Goal: Transaction & Acquisition: Purchase product/service

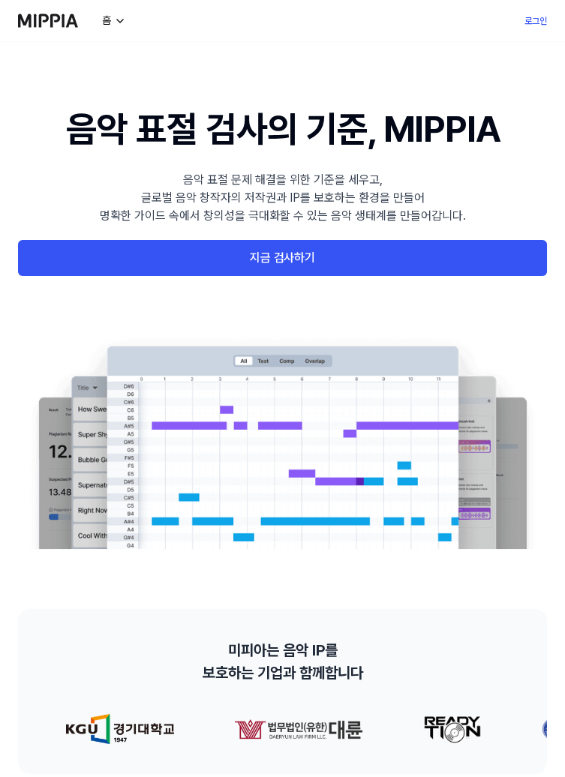
click at [473, 257] on link "지금 검사하기" at bounding box center [282, 258] width 529 height 36
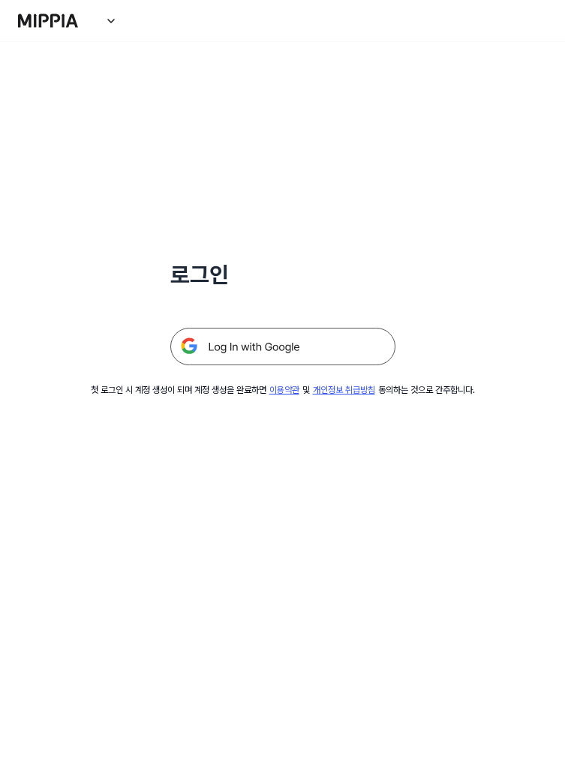
click at [349, 342] on img at bounding box center [282, 347] width 225 height 38
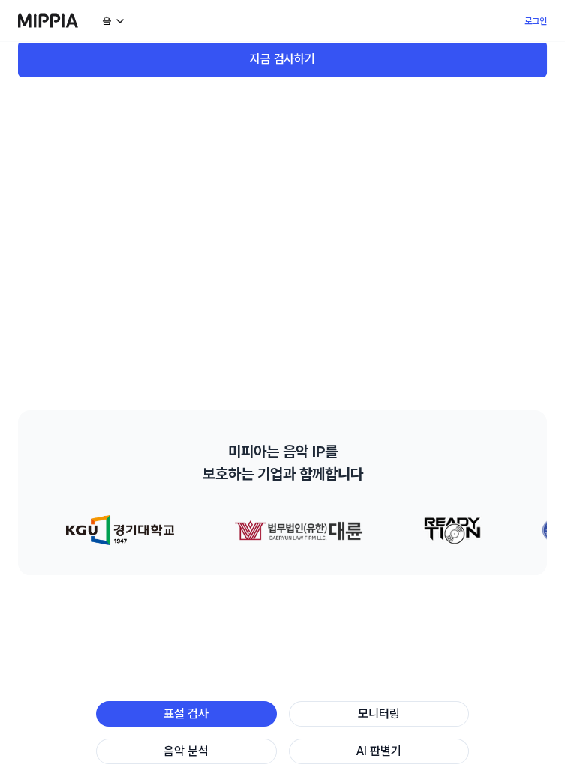
scroll to position [175, 0]
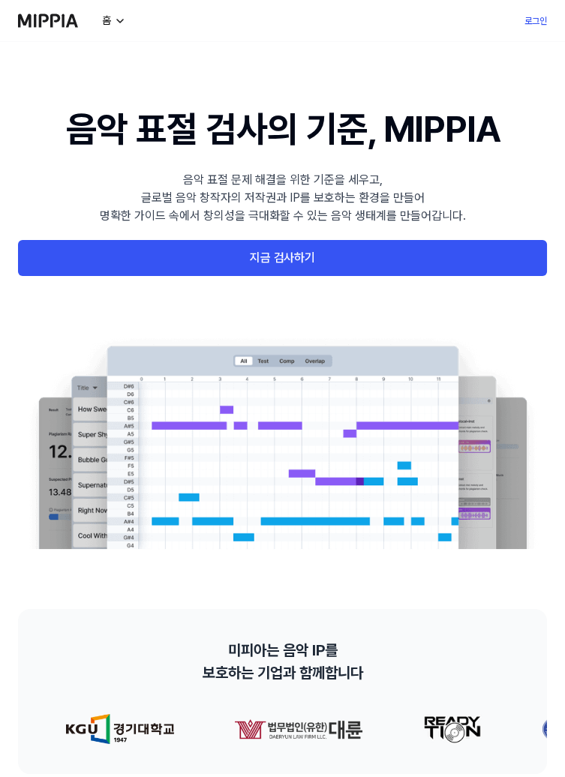
click at [450, 241] on link "지금 검사하기" at bounding box center [282, 258] width 529 height 36
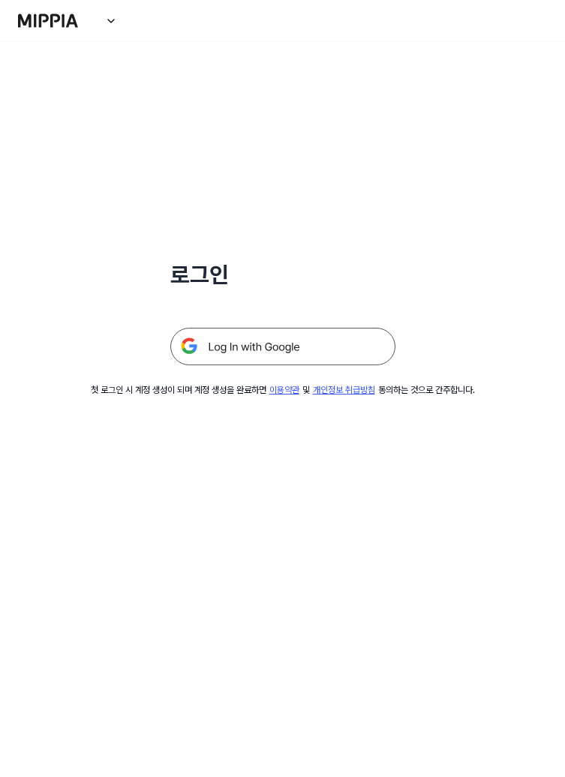
click at [335, 341] on img at bounding box center [282, 347] width 225 height 38
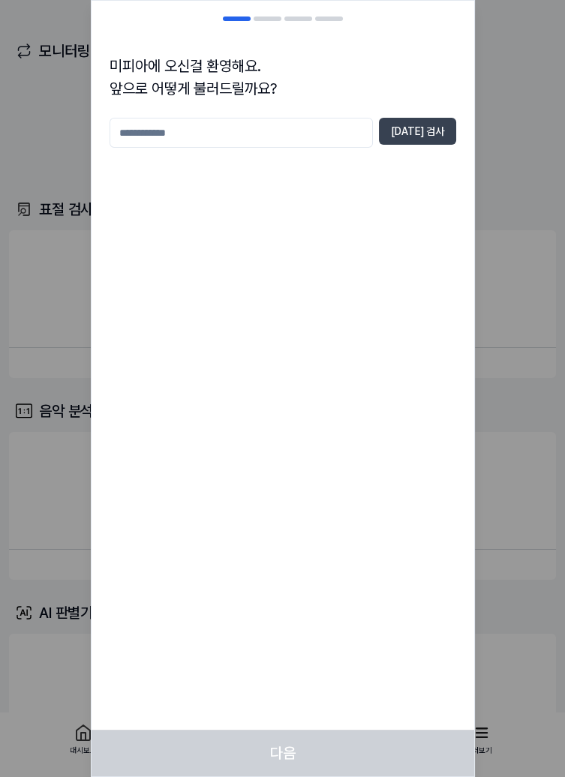
click at [122, 127] on input "text" at bounding box center [241, 133] width 263 height 30
type input "*"
type input "***"
click at [447, 128] on button "[DATE] 검사" at bounding box center [417, 131] width 77 height 27
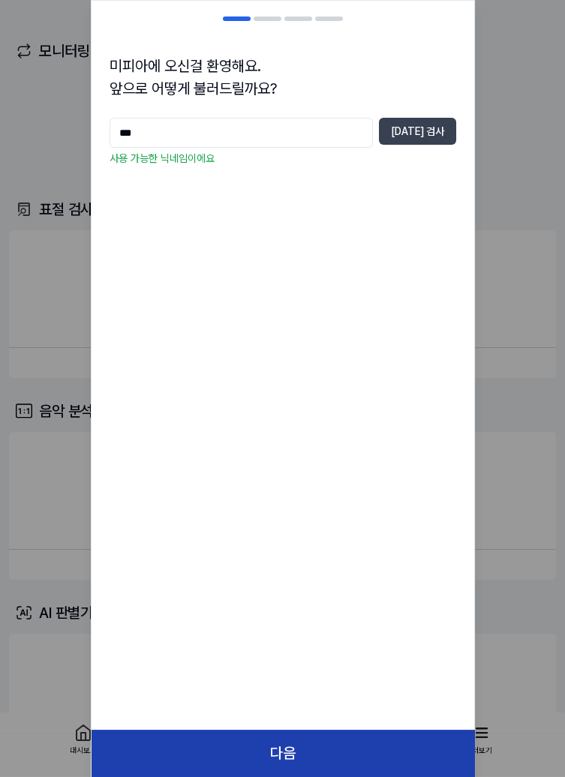
click at [386, 760] on button "다음" at bounding box center [283, 753] width 383 height 47
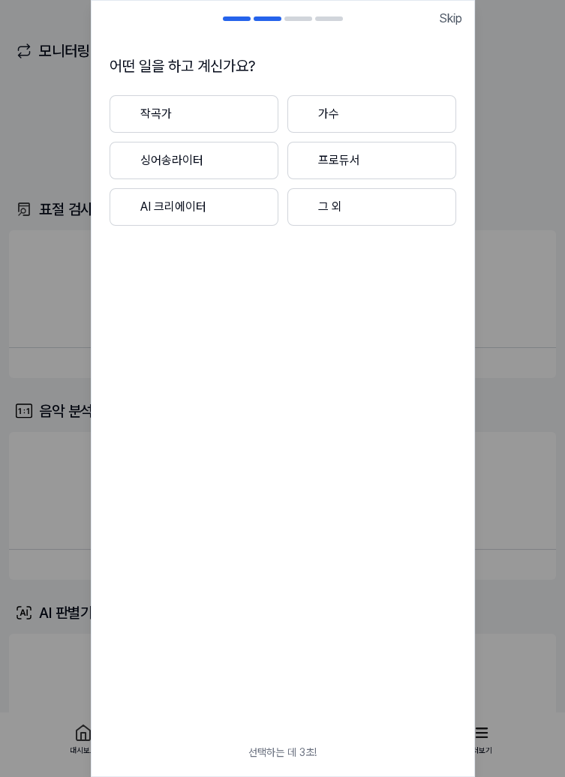
click at [422, 213] on button "그 외" at bounding box center [371, 207] width 169 height 38
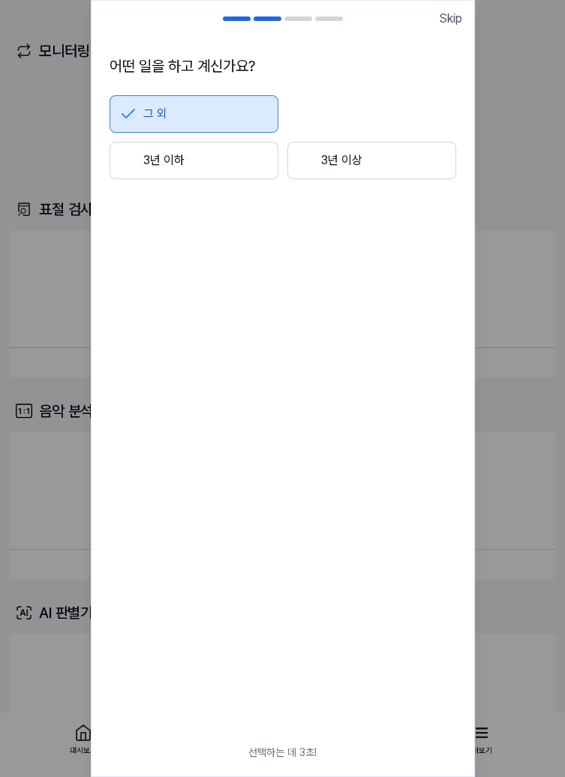
click at [138, 162] on button "3년 이하" at bounding box center [194, 161] width 169 height 38
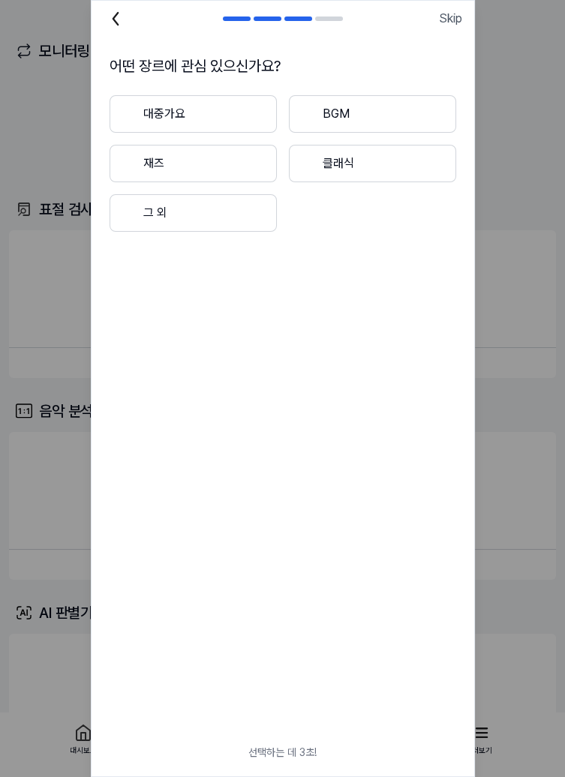
click at [148, 206] on button "그 외" at bounding box center [193, 213] width 167 height 38
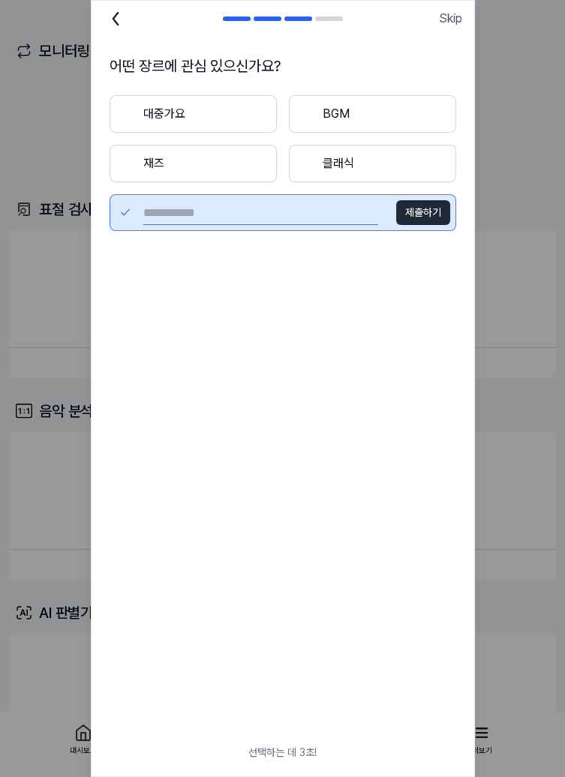
click at [128, 107] on div at bounding box center [128, 114] width 18 height 18
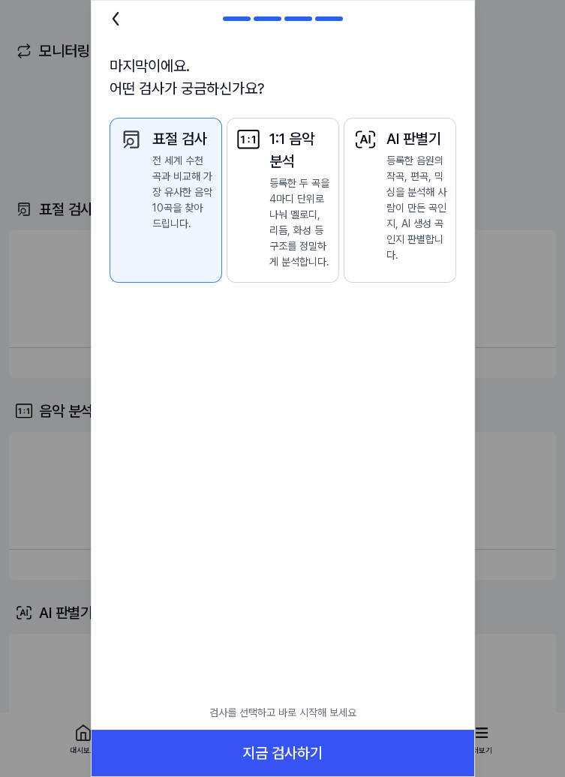
click at [114, 26] on icon at bounding box center [116, 19] width 24 height 24
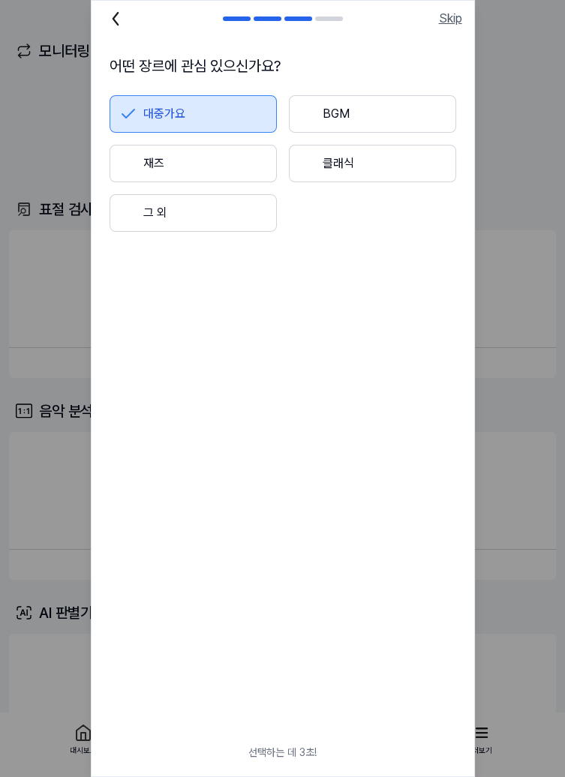
click at [458, 17] on span "Skip" at bounding box center [450, 19] width 23 height 18
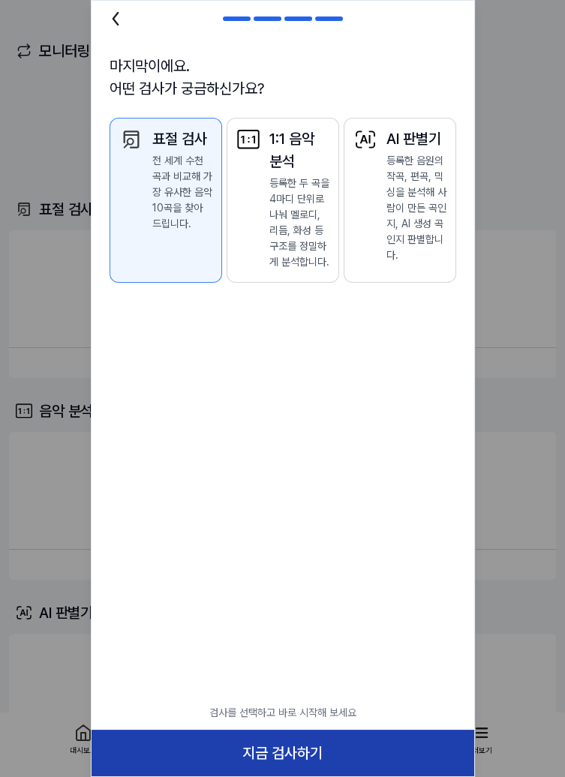
click at [389, 752] on button "지금 검사하기" at bounding box center [283, 753] width 383 height 47
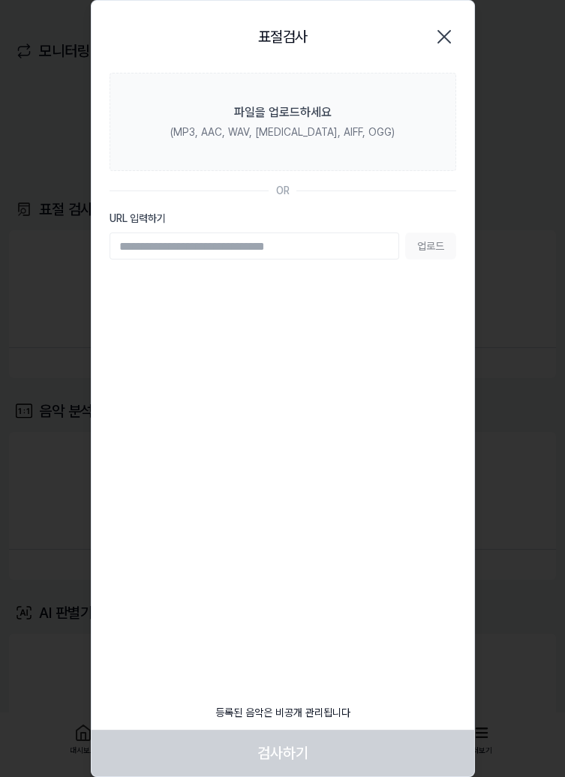
paste input "**********"
type input "**********"
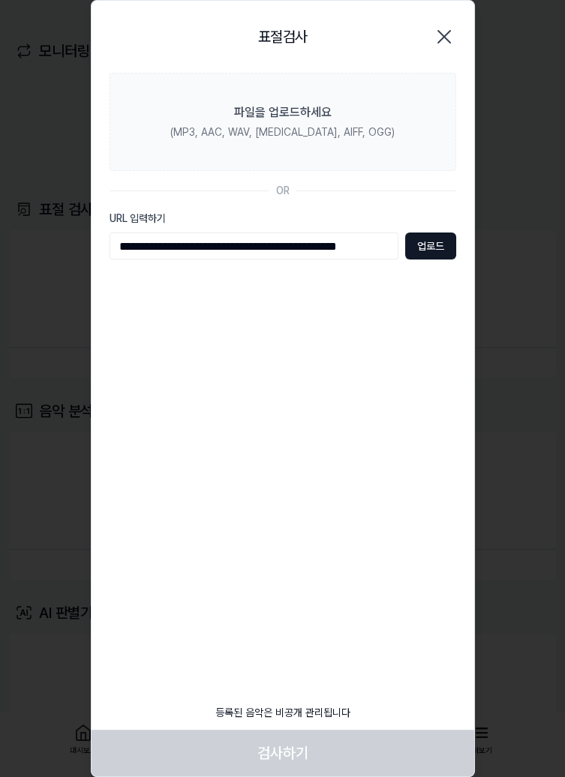
click at [434, 252] on button "업로드" at bounding box center [430, 246] width 51 height 27
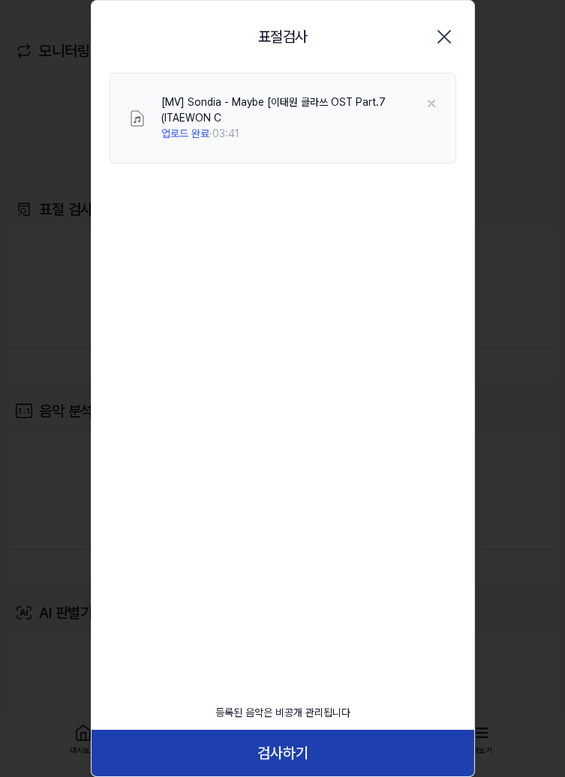
click at [397, 754] on button "검사하기" at bounding box center [283, 753] width 383 height 47
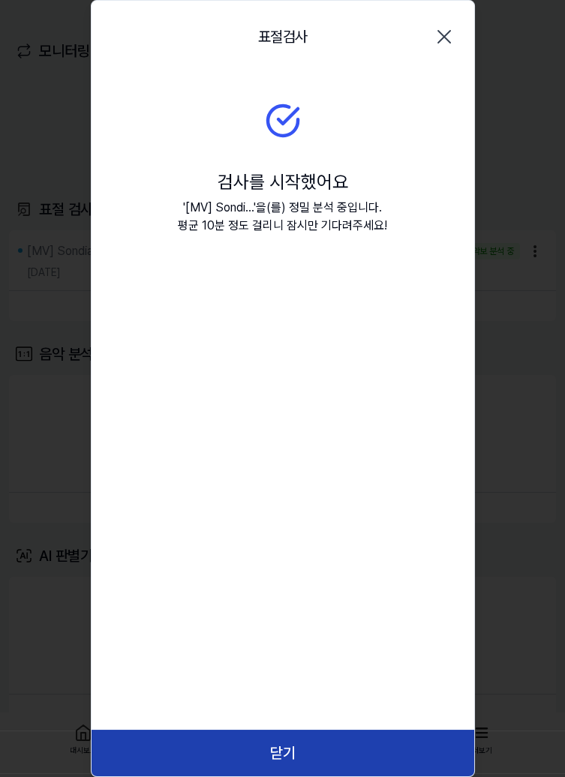
click at [385, 756] on button "닫기" at bounding box center [283, 753] width 383 height 47
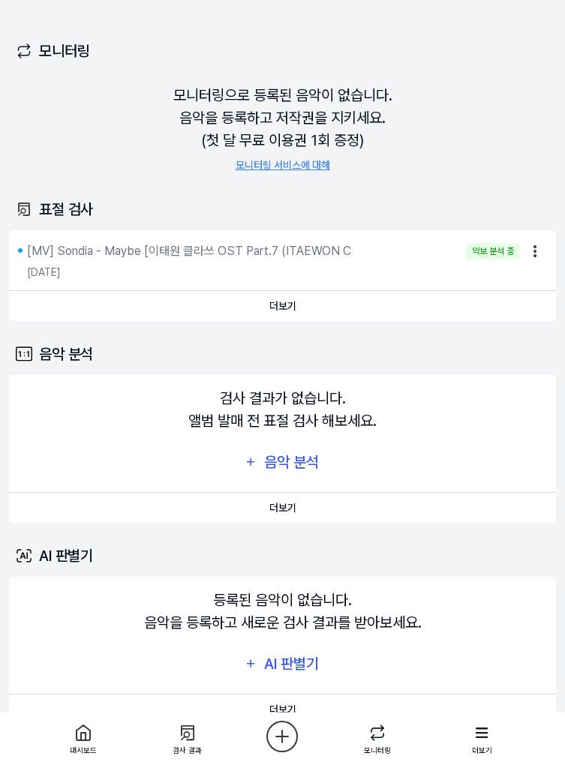
click at [534, 249] on html "대시보드 가격안내 업데이트 문의하기 999 대시보드 표절 검사 음악 분석 AI 판별기 모니터링 평가판 더보기 검사 [DATE] 모니터링 1 /…" at bounding box center [282, 388] width 565 height 777
click at [515, 281] on button "삭제" at bounding box center [517, 280] width 89 height 27
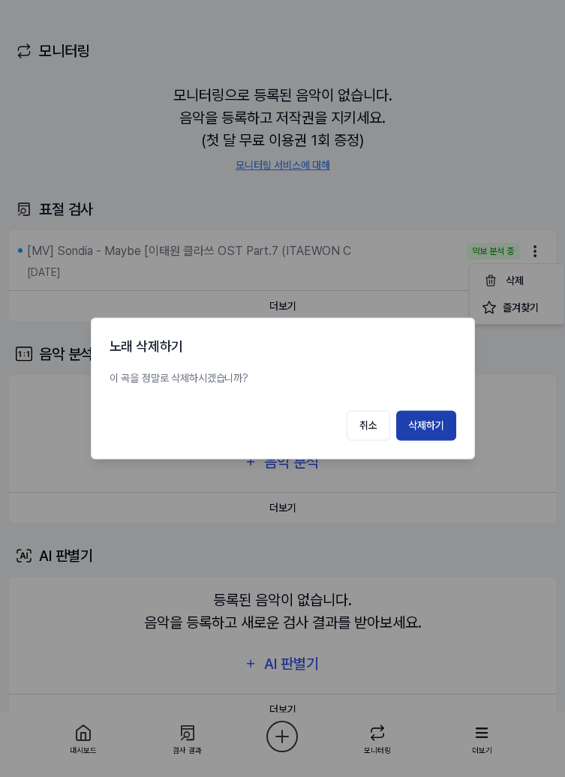
click at [435, 420] on button "삭제하기" at bounding box center [426, 426] width 60 height 30
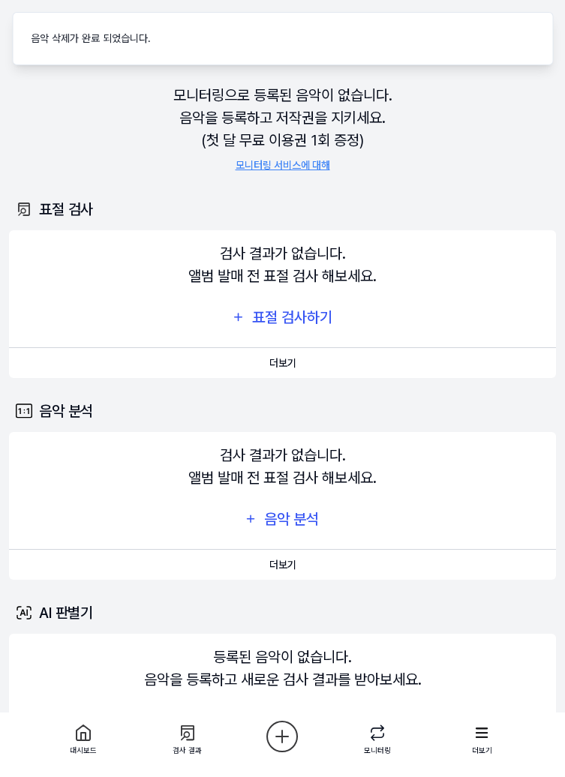
click at [377, 732] on icon at bounding box center [378, 733] width 20 height 20
